Goal: Find specific page/section: Find specific page/section

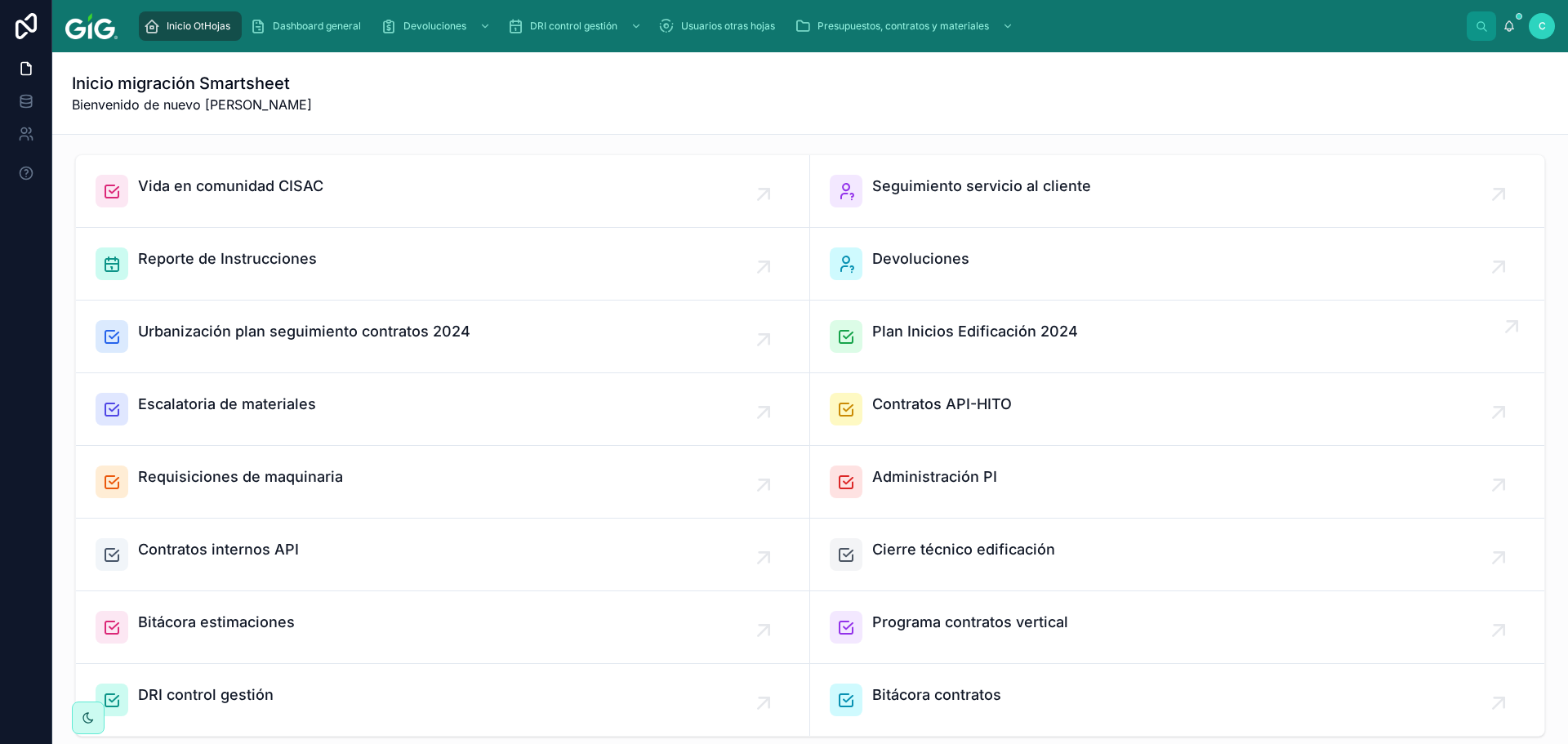
click at [963, 326] on span "Plan Inicios Edificación 2024" at bounding box center [975, 331] width 205 height 23
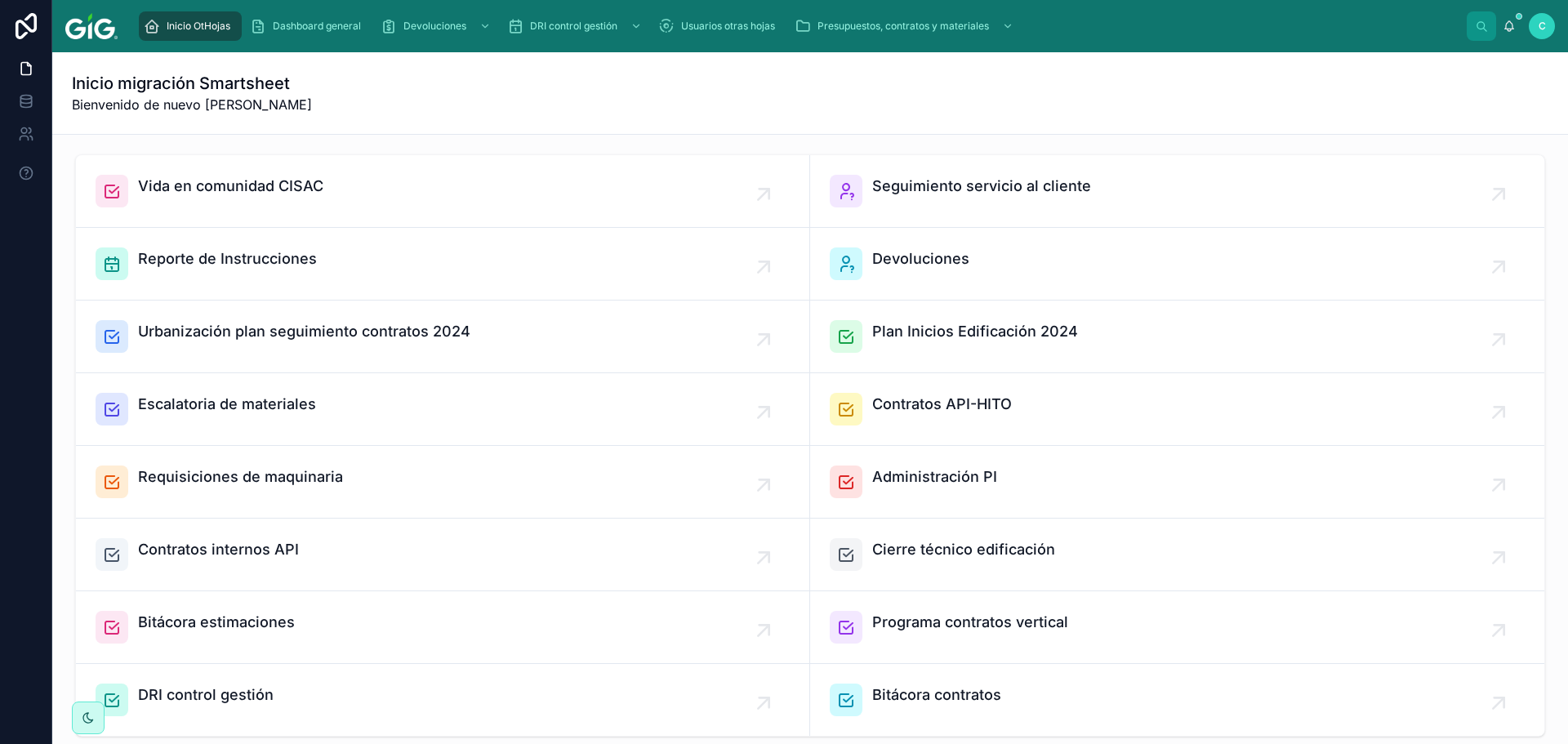
click at [963, 326] on span "Plan Inicios Edificación 2024" at bounding box center [975, 331] width 205 height 23
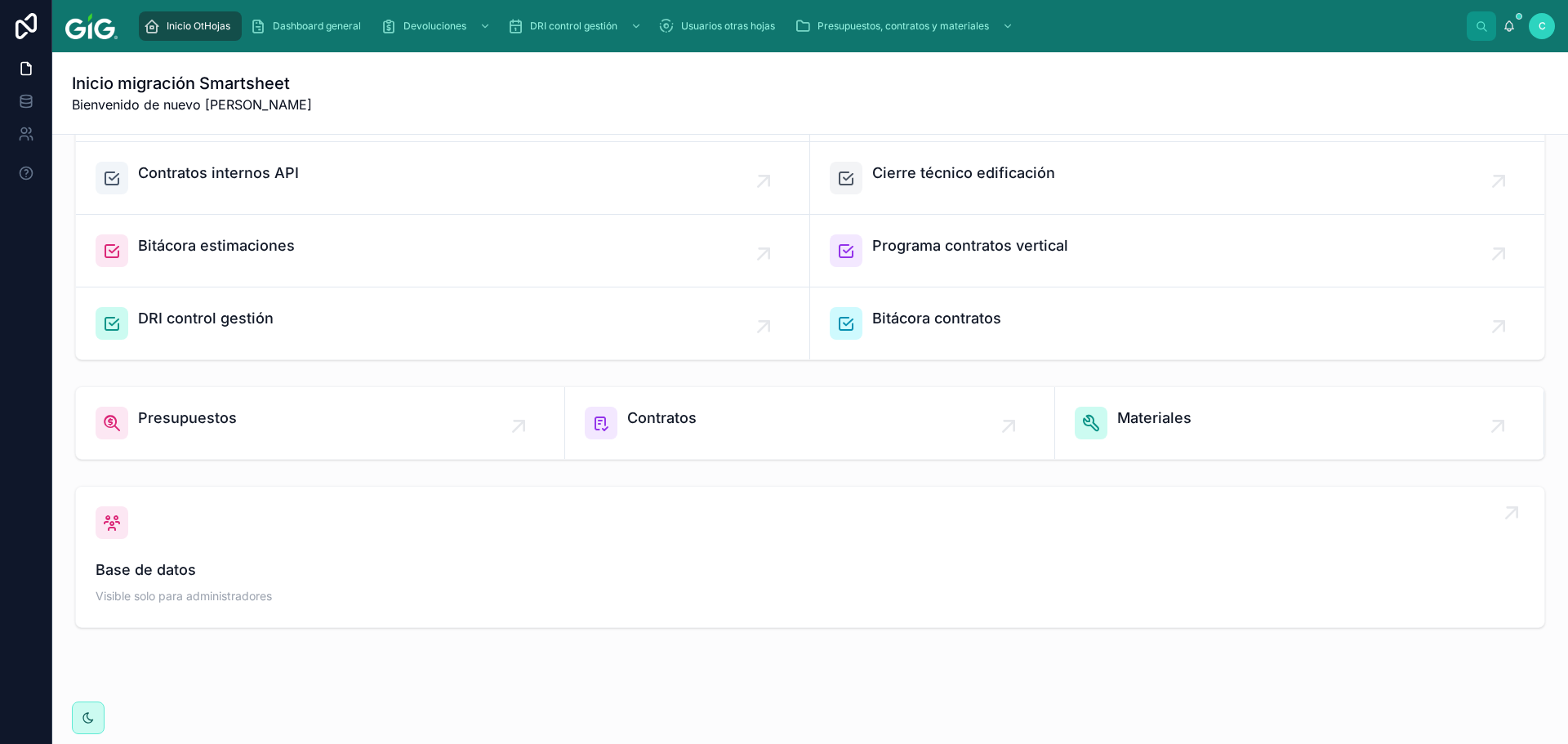
scroll to position [398, 0]
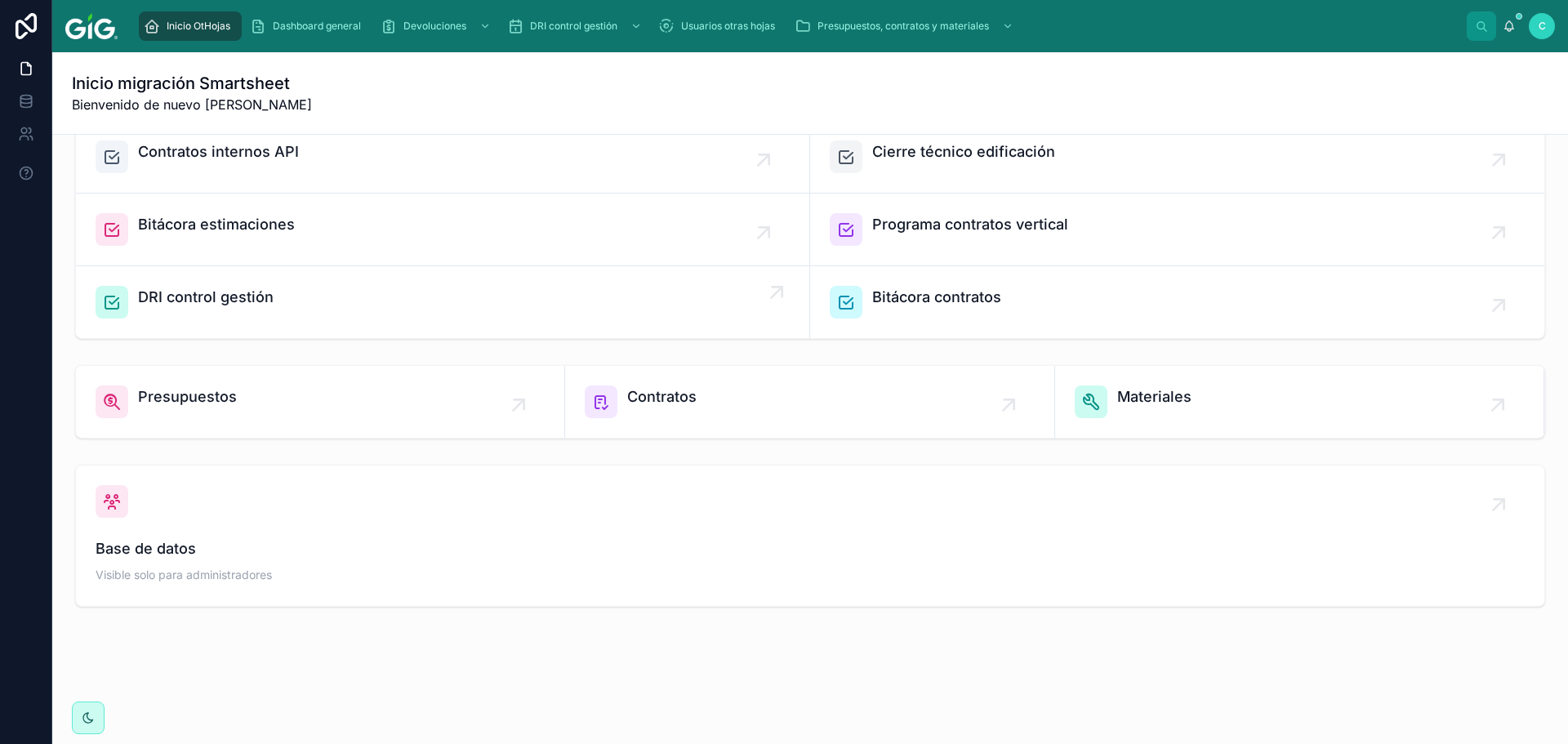
click at [202, 296] on span "DRI control gestión" at bounding box center [205, 296] width 135 height 23
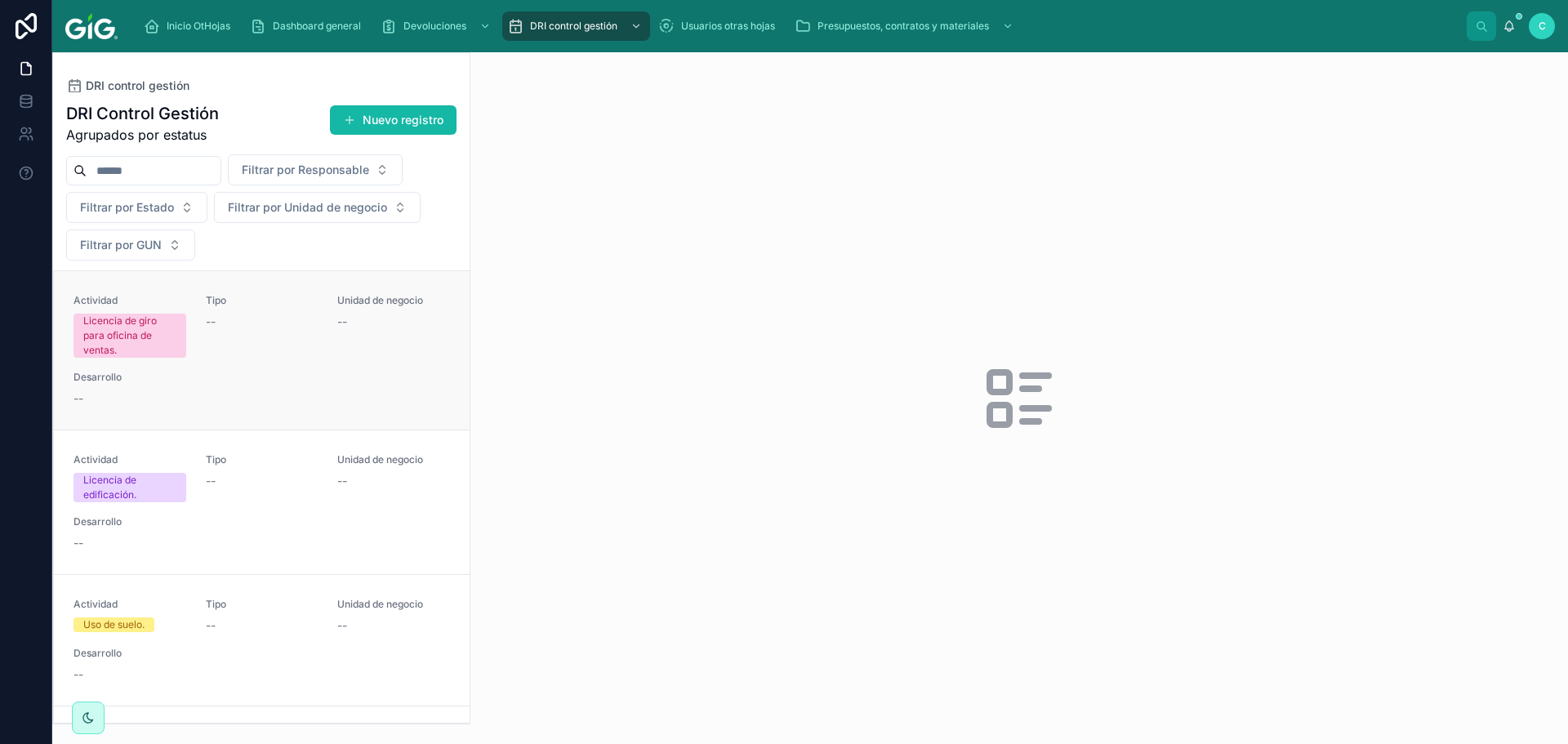
click at [324, 308] on div "Actividad Licencia de giro para oficina de ventas. Tipo -- Unidad de negocio --…" at bounding box center [262, 350] width 377 height 112
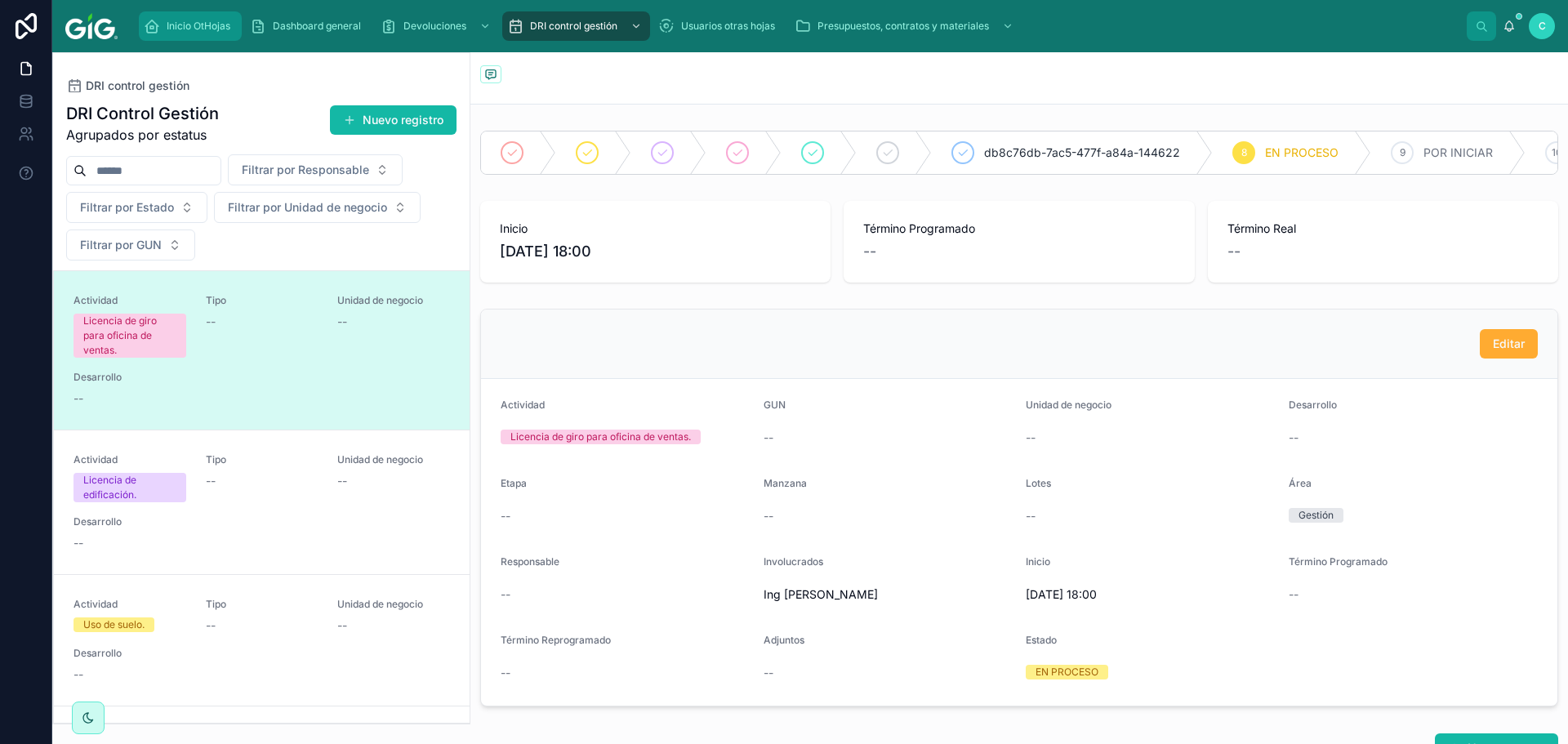
click at [191, 19] on span "Inicio OtHojas" at bounding box center [198, 26] width 64 height 13
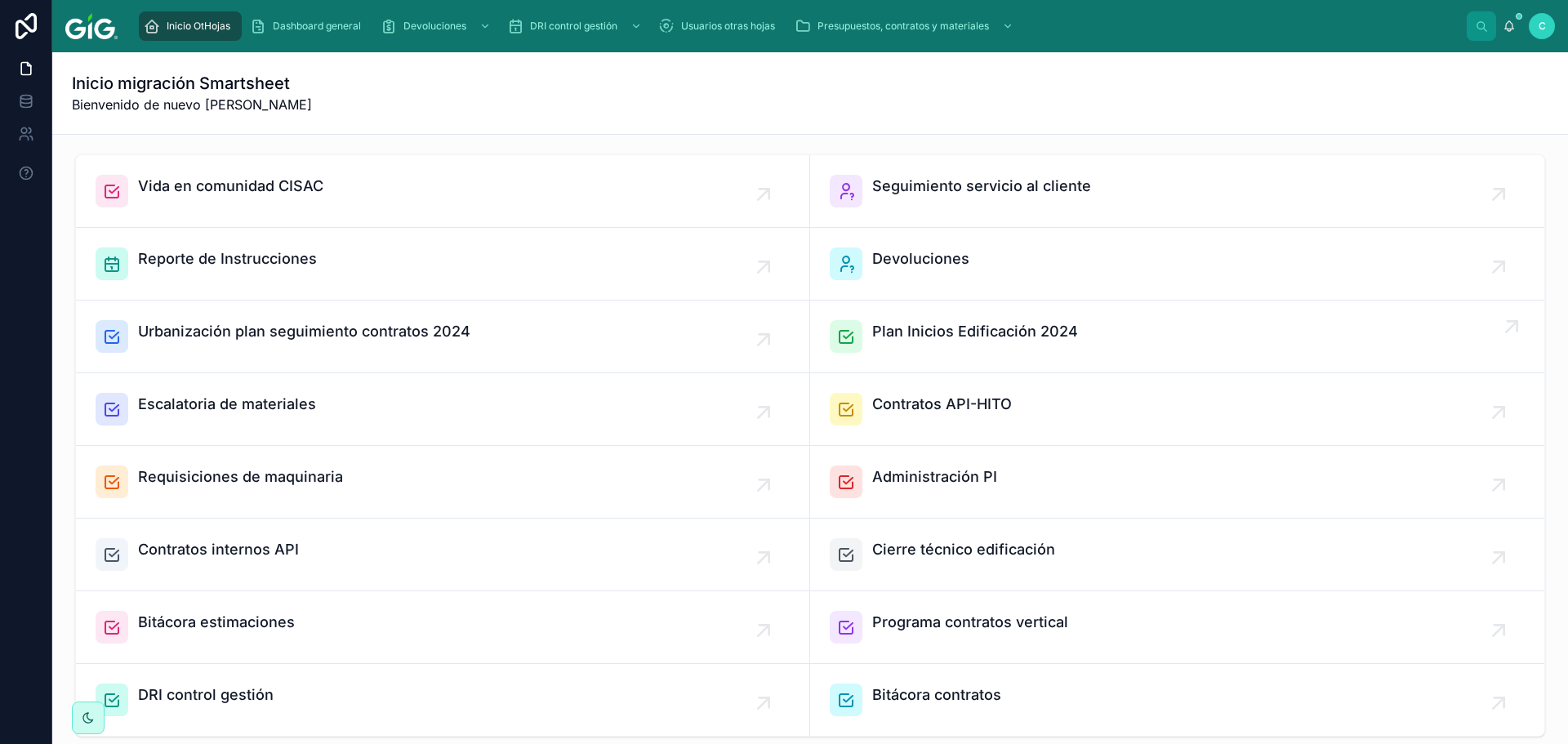
click at [983, 331] on span "Plan Inicios Edificación 2024" at bounding box center [975, 331] width 205 height 23
click at [978, 331] on span "Plan Inicios Edificación 2024" at bounding box center [975, 331] width 205 height 23
click at [978, 331] on div "Inicio migración Smartsheet Bienvenido de nuevo [PERSON_NAME] Vida en comunidad…" at bounding box center [811, 398] width 1516 height 692
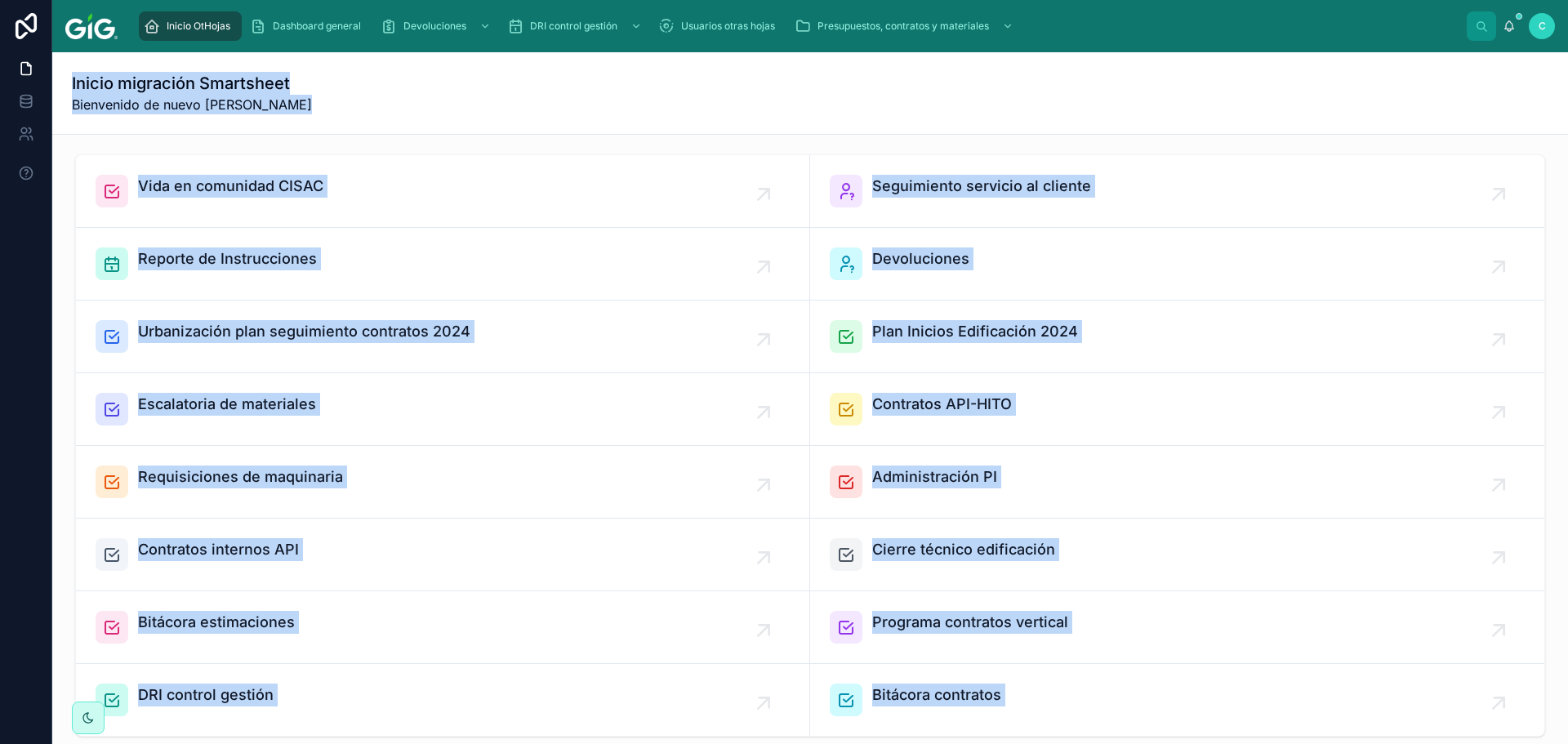
click at [978, 331] on span "Plan Inicios Edificación 2024" at bounding box center [975, 331] width 205 height 23
click at [1085, 324] on div "Plan Inicios Edificación 2024" at bounding box center [1177, 336] width 696 height 32
click at [955, 325] on span "Plan Inicios Edificación 2024" at bounding box center [975, 331] width 205 height 23
